Goal: Information Seeking & Learning: Learn about a topic

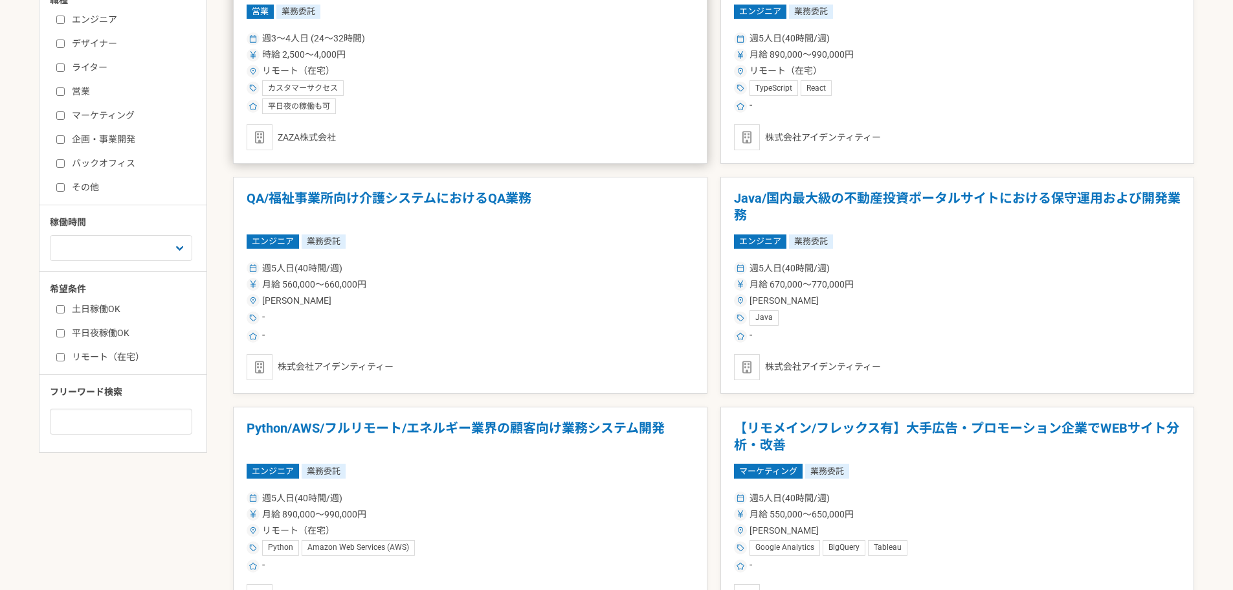
scroll to position [259, 0]
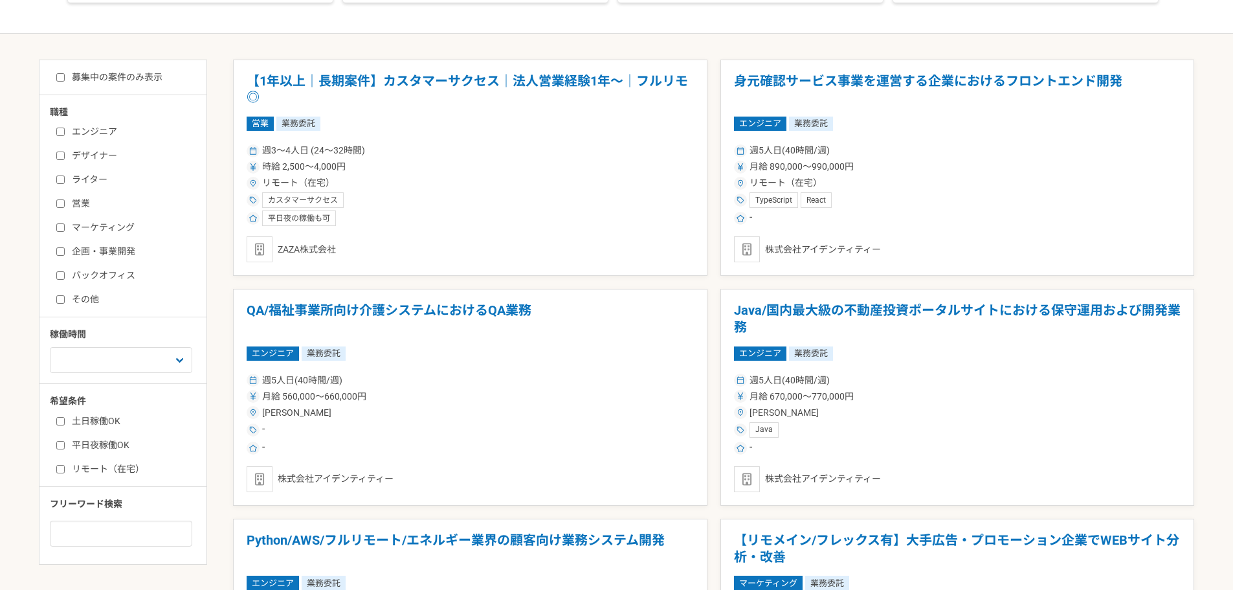
drag, startPoint x: 106, startPoint y: 80, endPoint x: 107, endPoint y: 106, distance: 25.9
click at [106, 81] on label "募集中の案件のみ表示" at bounding box center [109, 78] width 106 height 14
click at [65, 81] on input "募集中の案件のみ表示" at bounding box center [60, 77] width 8 height 8
checkbox input "true"
click at [101, 159] on label "デザイナー" at bounding box center [130, 156] width 149 height 14
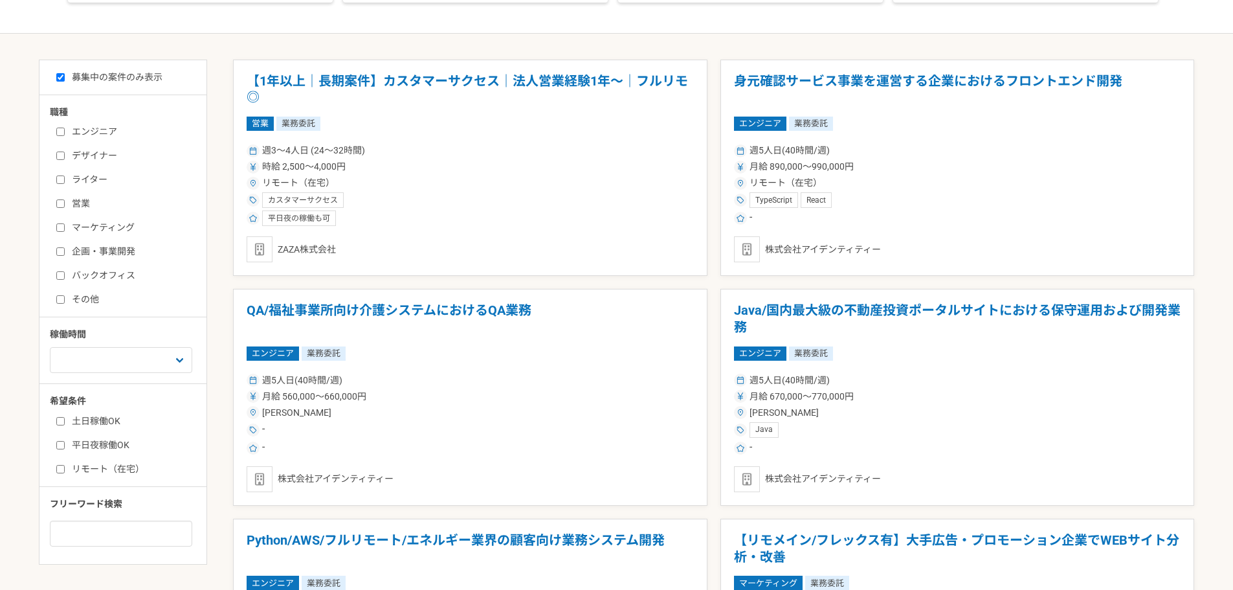
click at [65, 159] on input "デザイナー" at bounding box center [60, 155] width 8 height 8
checkbox input "true"
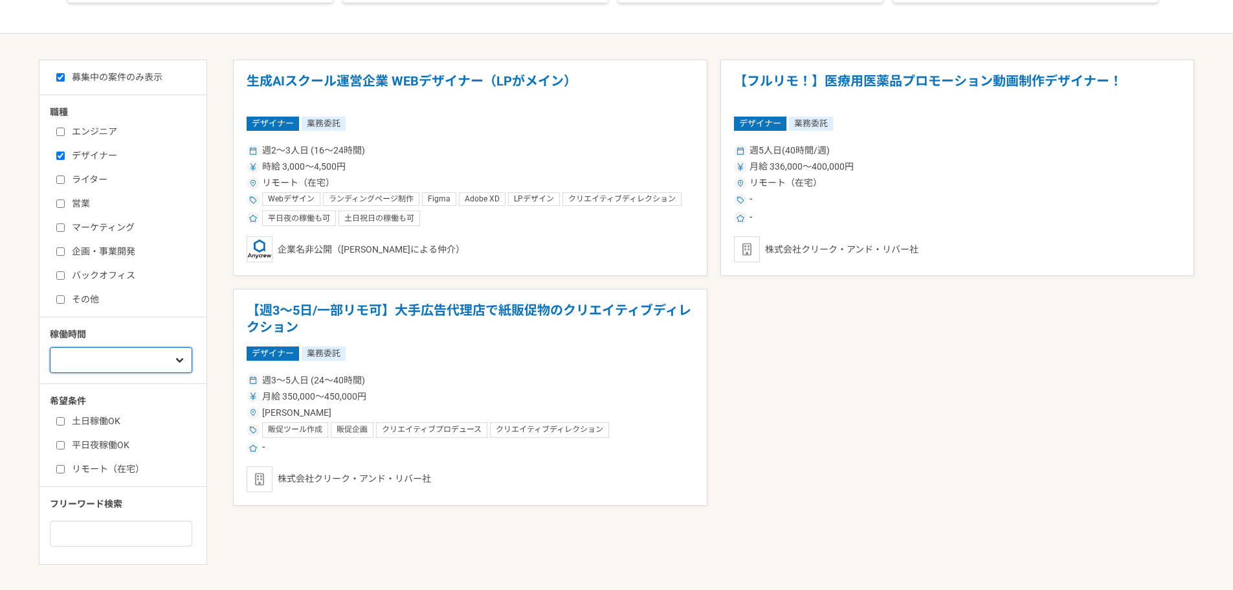
click at [125, 354] on select "週1人日（8時間）以下 週2人日（16時間）以下 週3人日（24時間）以下 週4人日（32時間）以下 週5人日（40時間）以下" at bounding box center [121, 360] width 142 height 26
click at [172, 537] on input at bounding box center [121, 533] width 142 height 26
click at [89, 471] on label "リモート（在宅）" at bounding box center [130, 469] width 149 height 14
click at [65, 471] on input "リモート（在宅）" at bounding box center [60, 469] width 8 height 8
checkbox input "true"
